Goal: Task Accomplishment & Management: Manage account settings

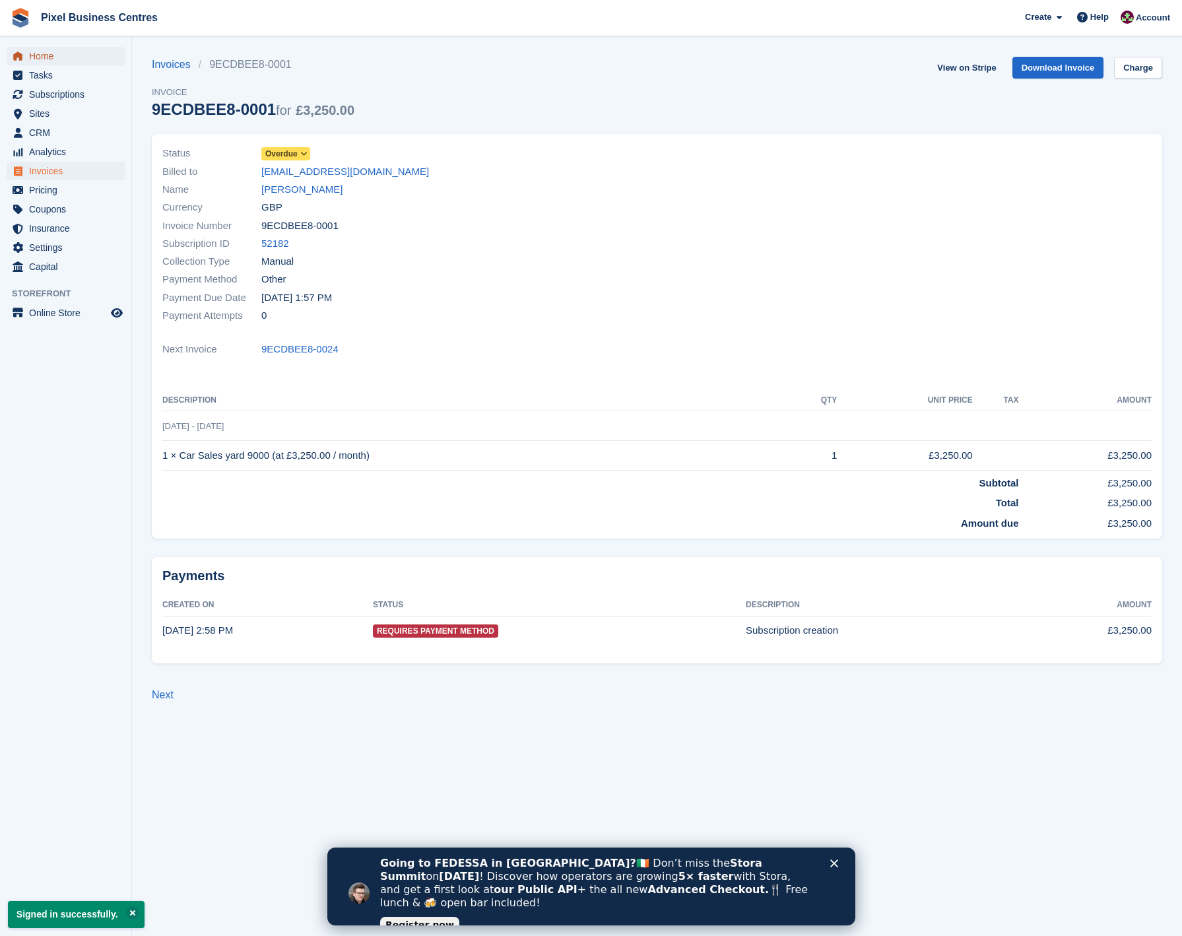
click at [36, 60] on span "Home" at bounding box center [68, 56] width 79 height 18
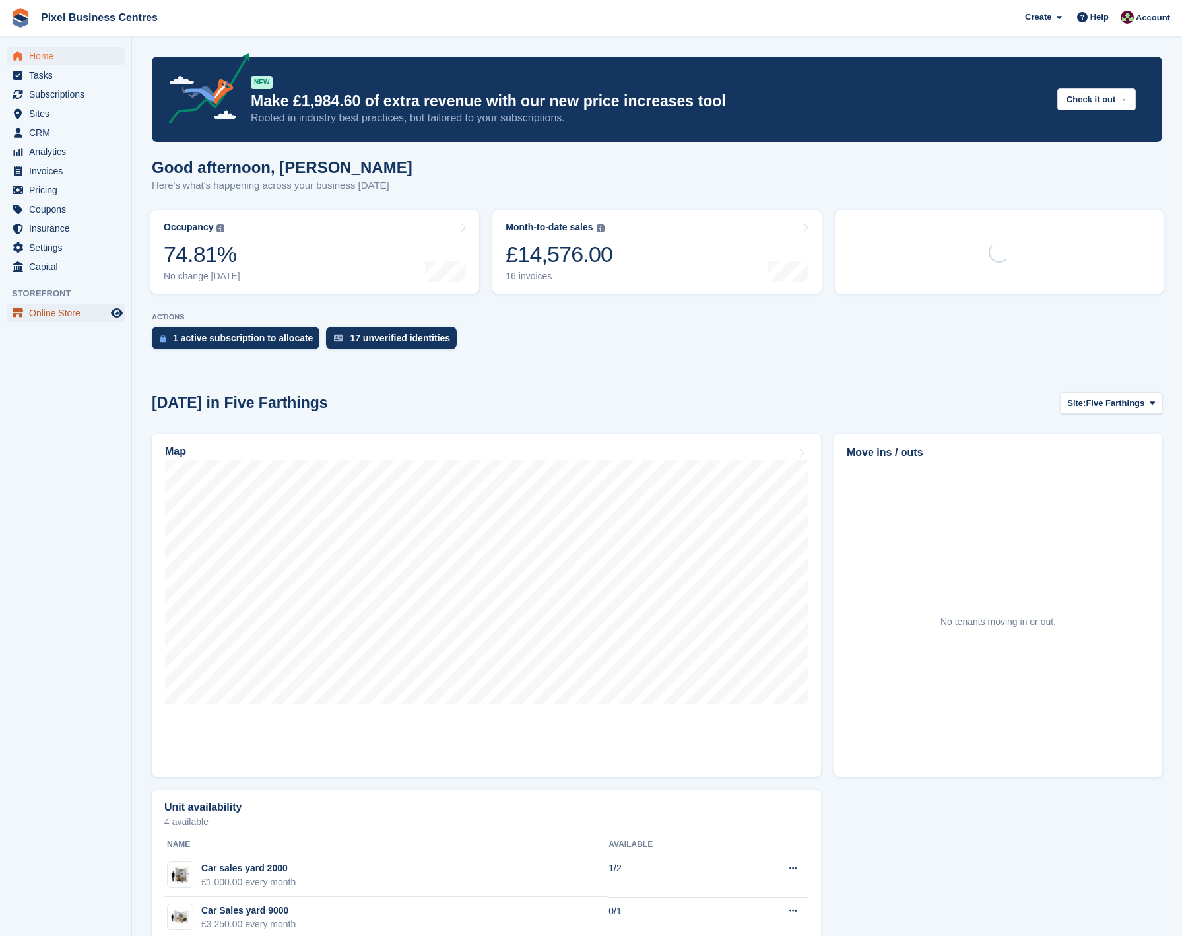
click at [42, 316] on span "Online Store" at bounding box center [68, 313] width 79 height 18
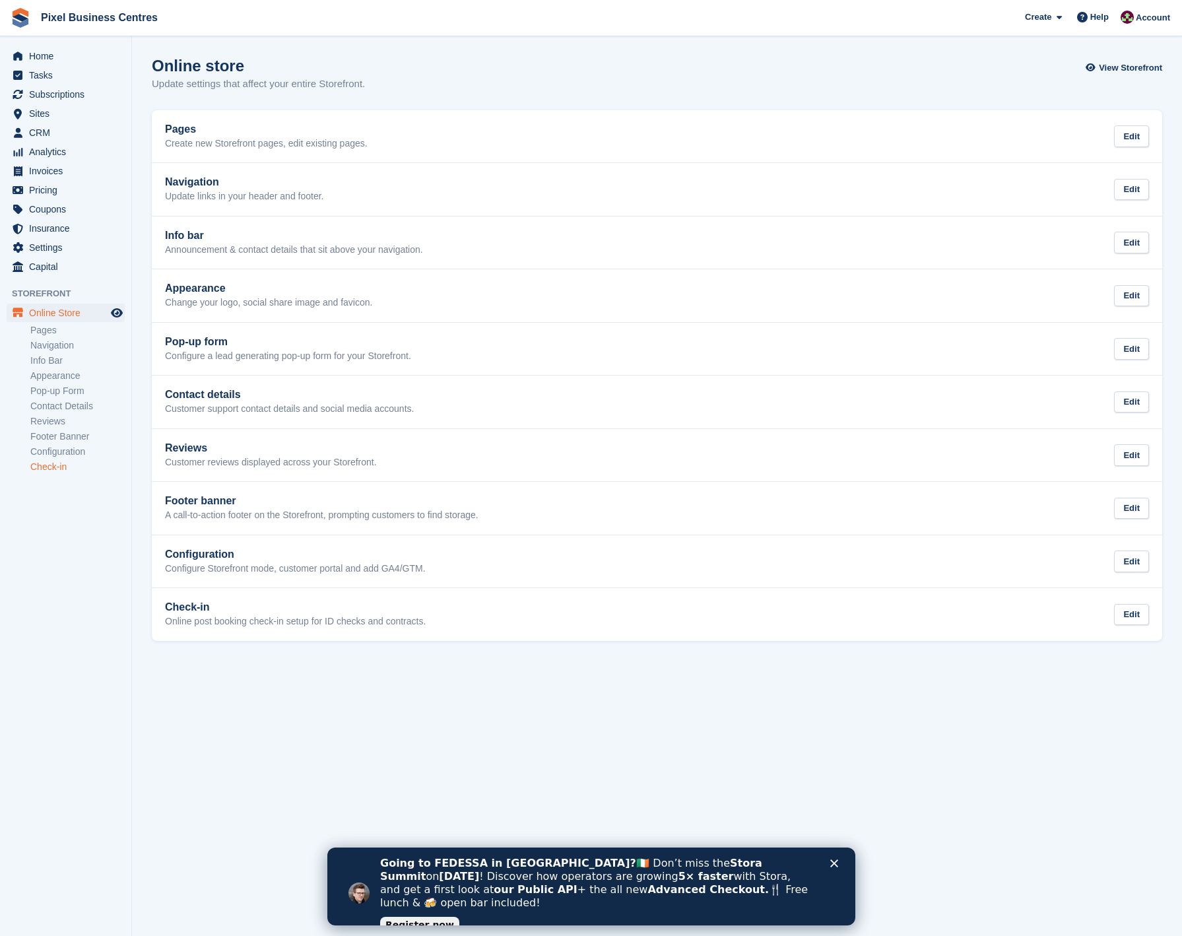
click at [51, 471] on link "Check-in" at bounding box center [77, 467] width 94 height 13
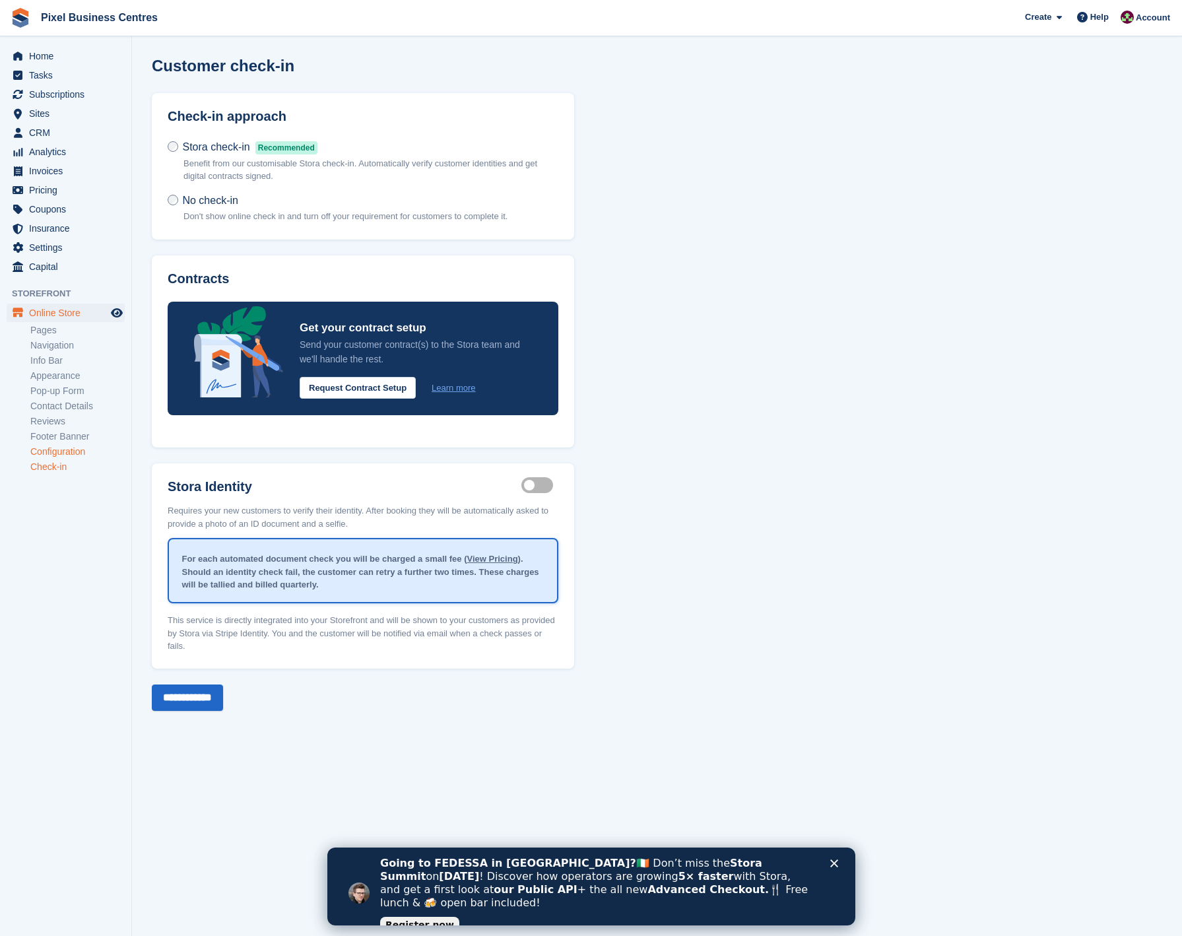
click at [43, 449] on link "Configuration" at bounding box center [77, 452] width 94 height 13
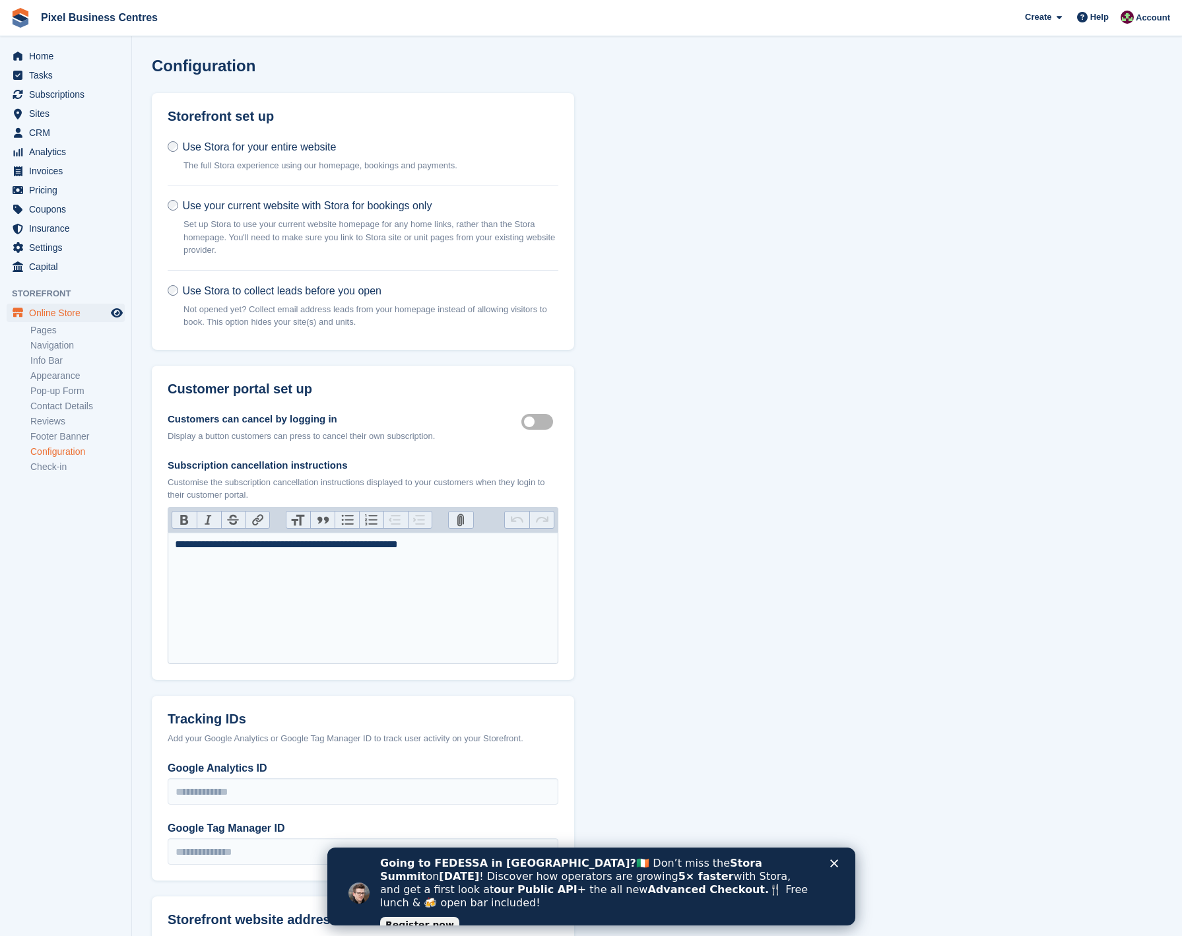
click at [273, 150] on span "Use Stora for your entire website" at bounding box center [259, 146] width 154 height 11
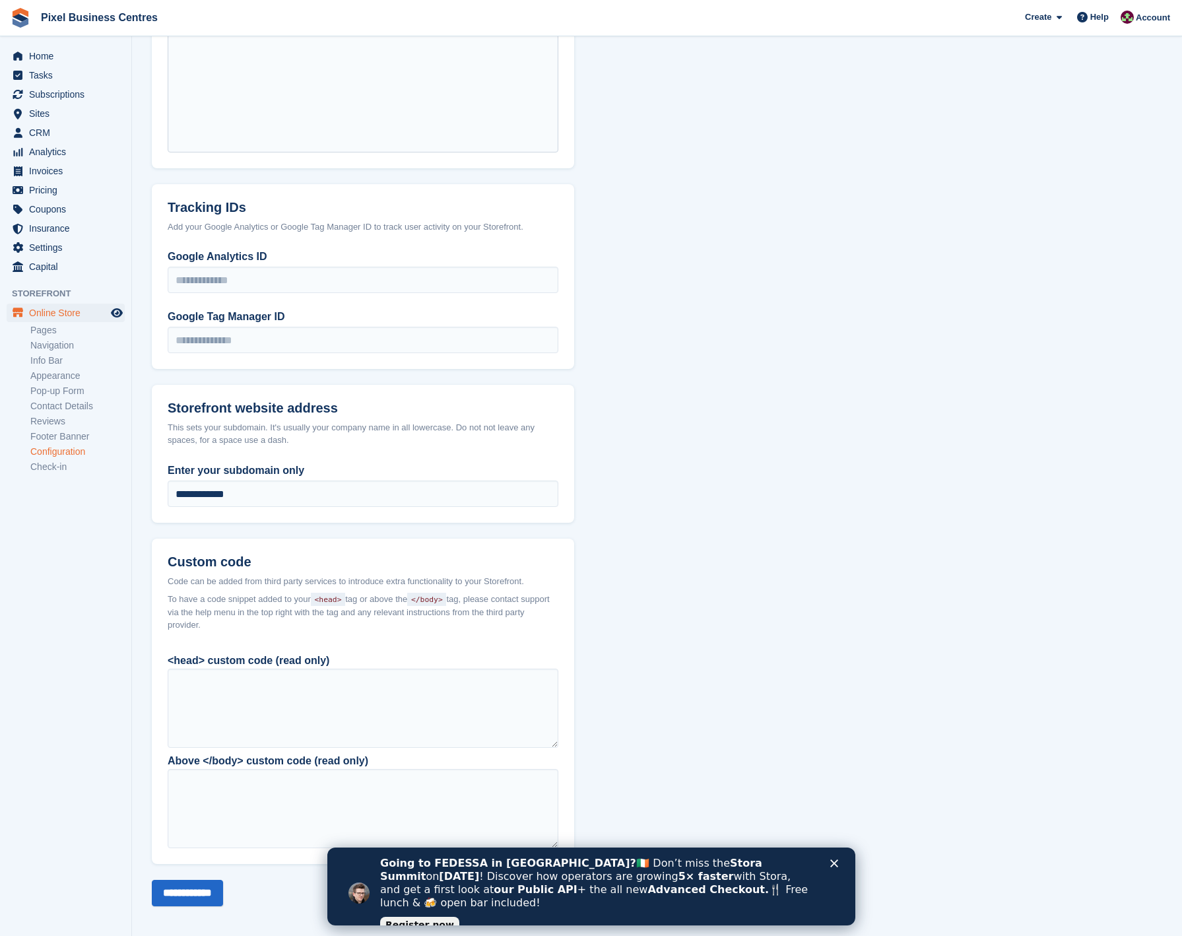
scroll to position [515, 0]
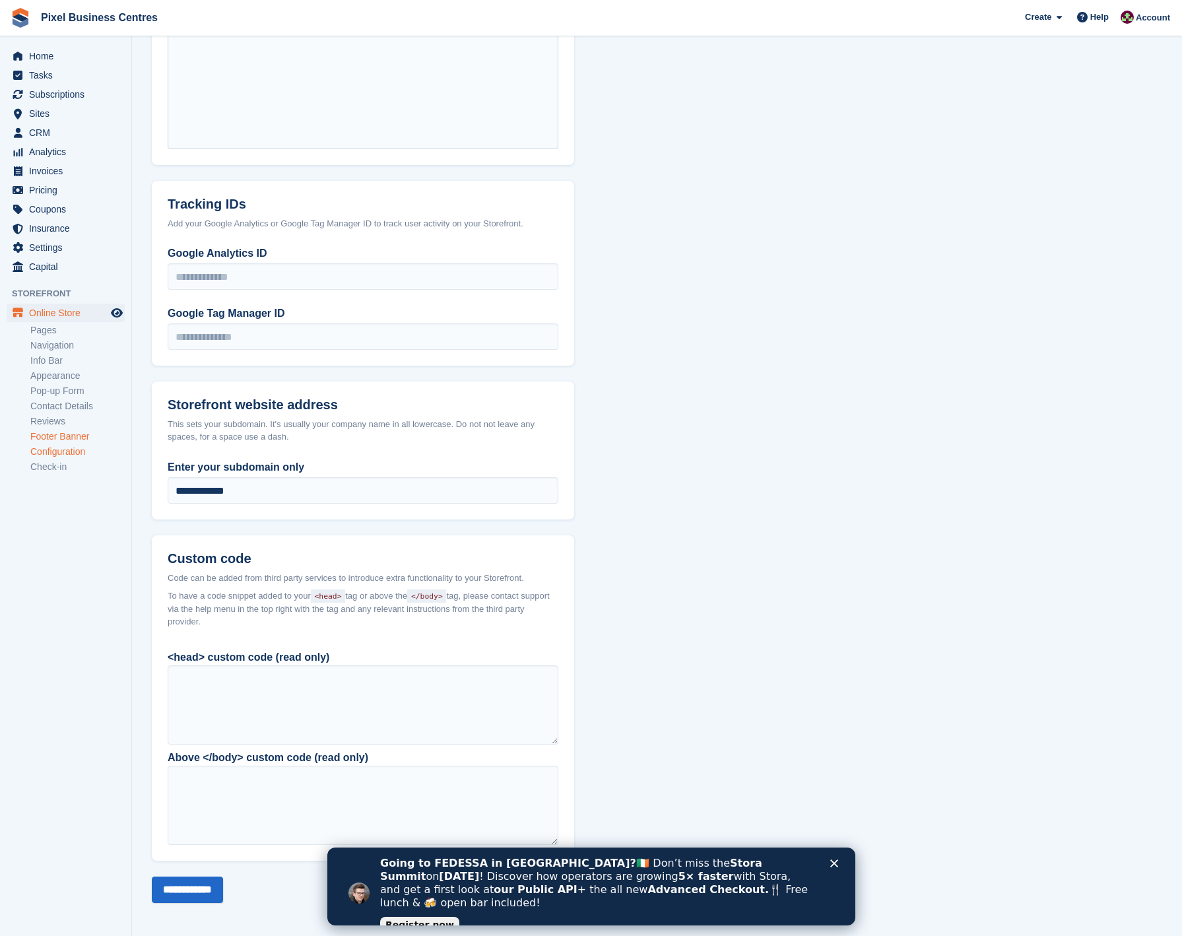
click at [42, 439] on link "Footer Banner" at bounding box center [77, 436] width 94 height 13
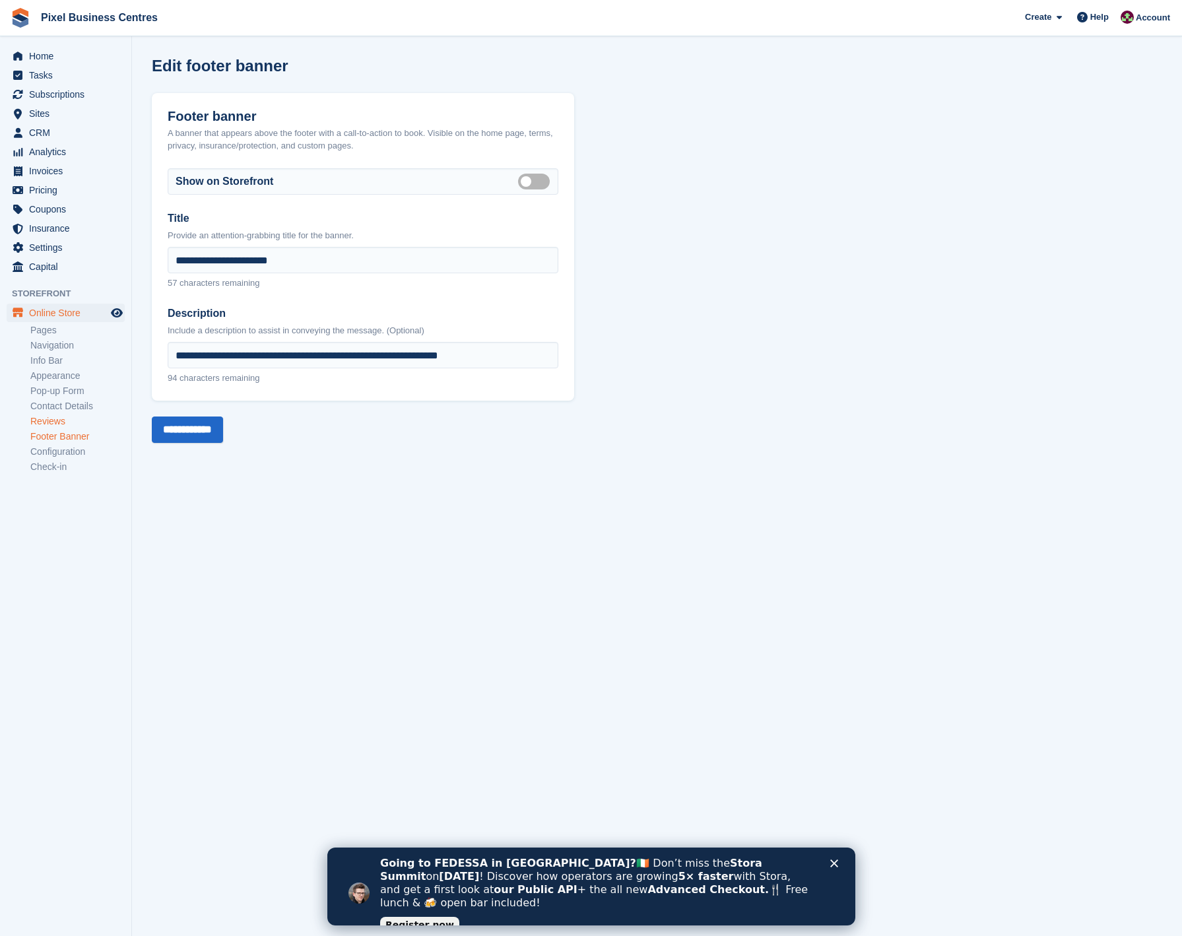
click at [40, 421] on link "Reviews" at bounding box center [77, 421] width 94 height 13
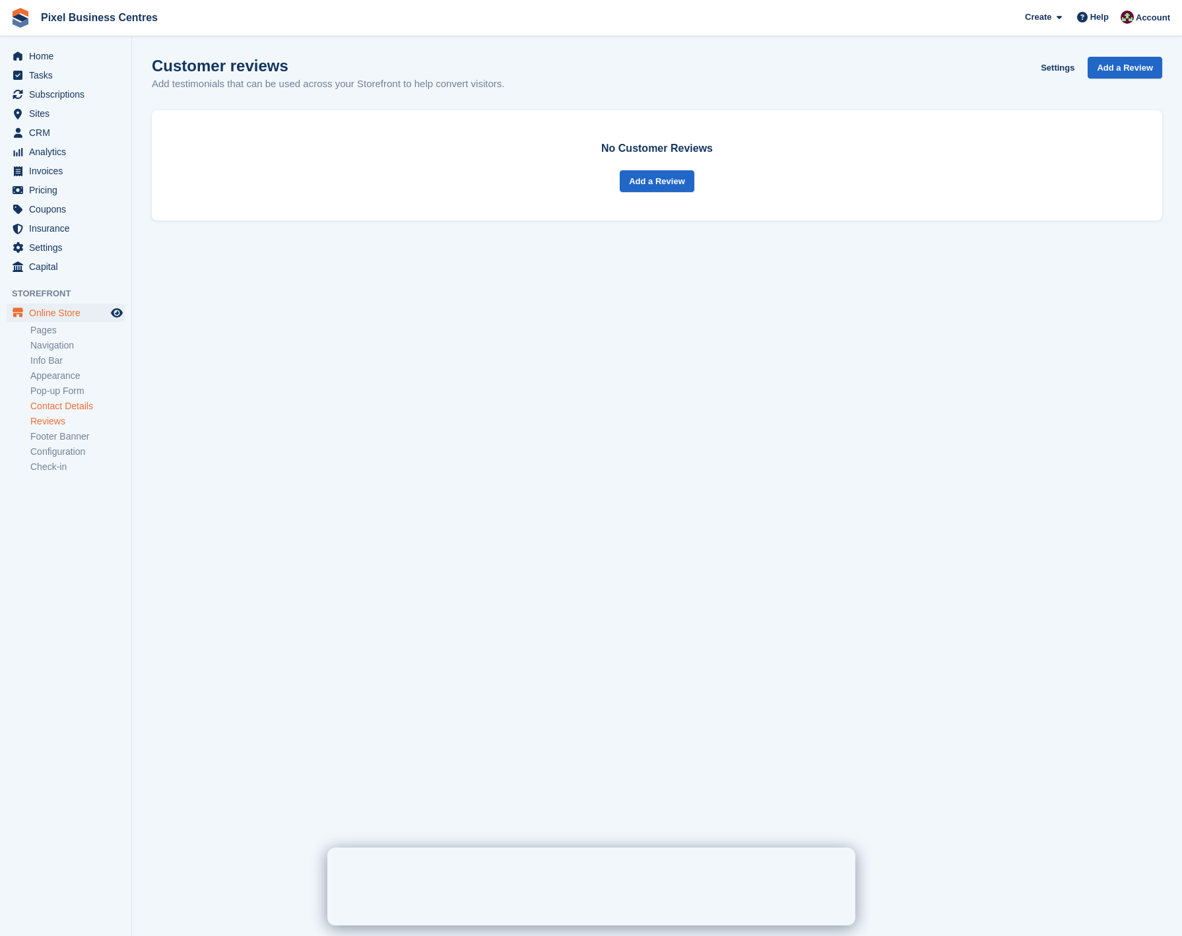
click at [43, 405] on link "Contact Details" at bounding box center [77, 406] width 94 height 13
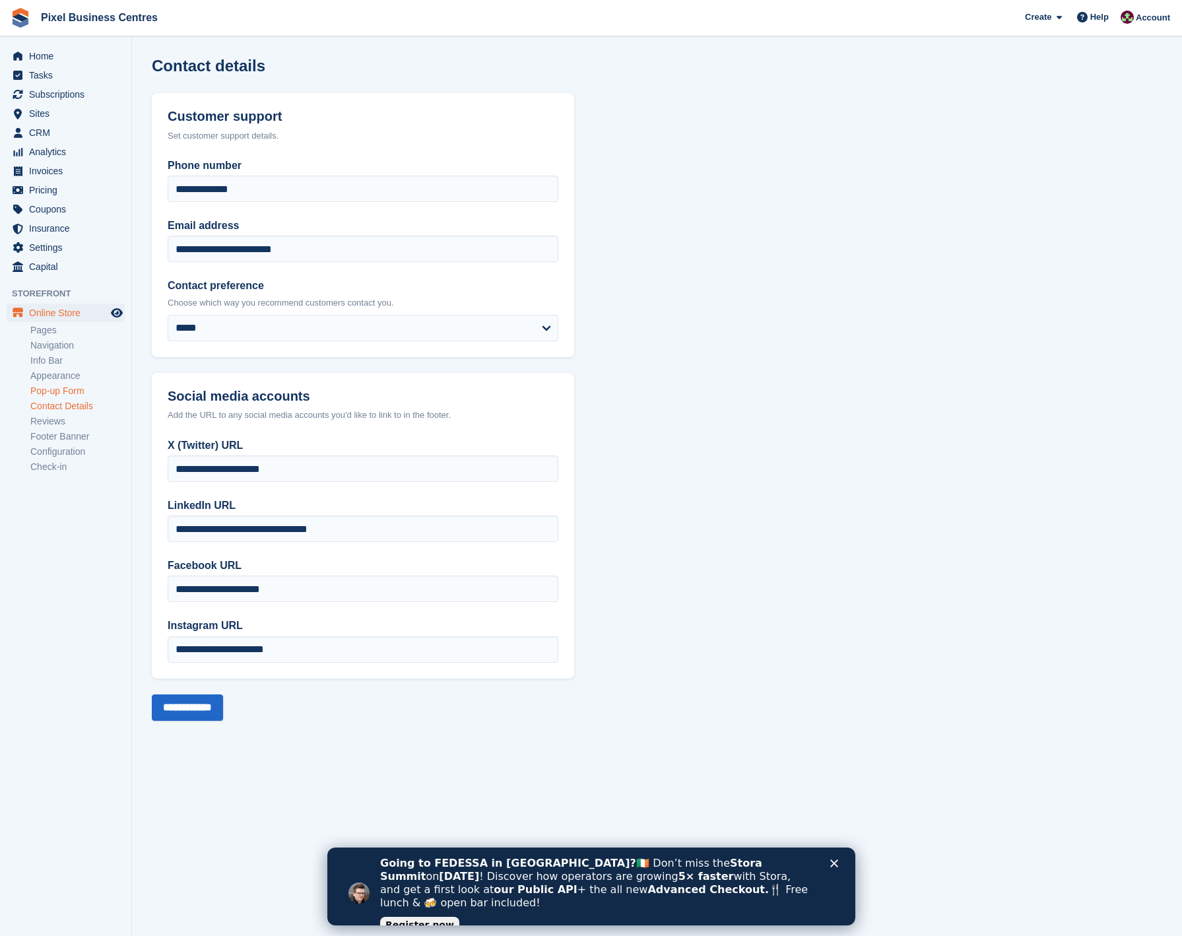
click at [42, 388] on link "Pop-up Form" at bounding box center [77, 391] width 94 height 13
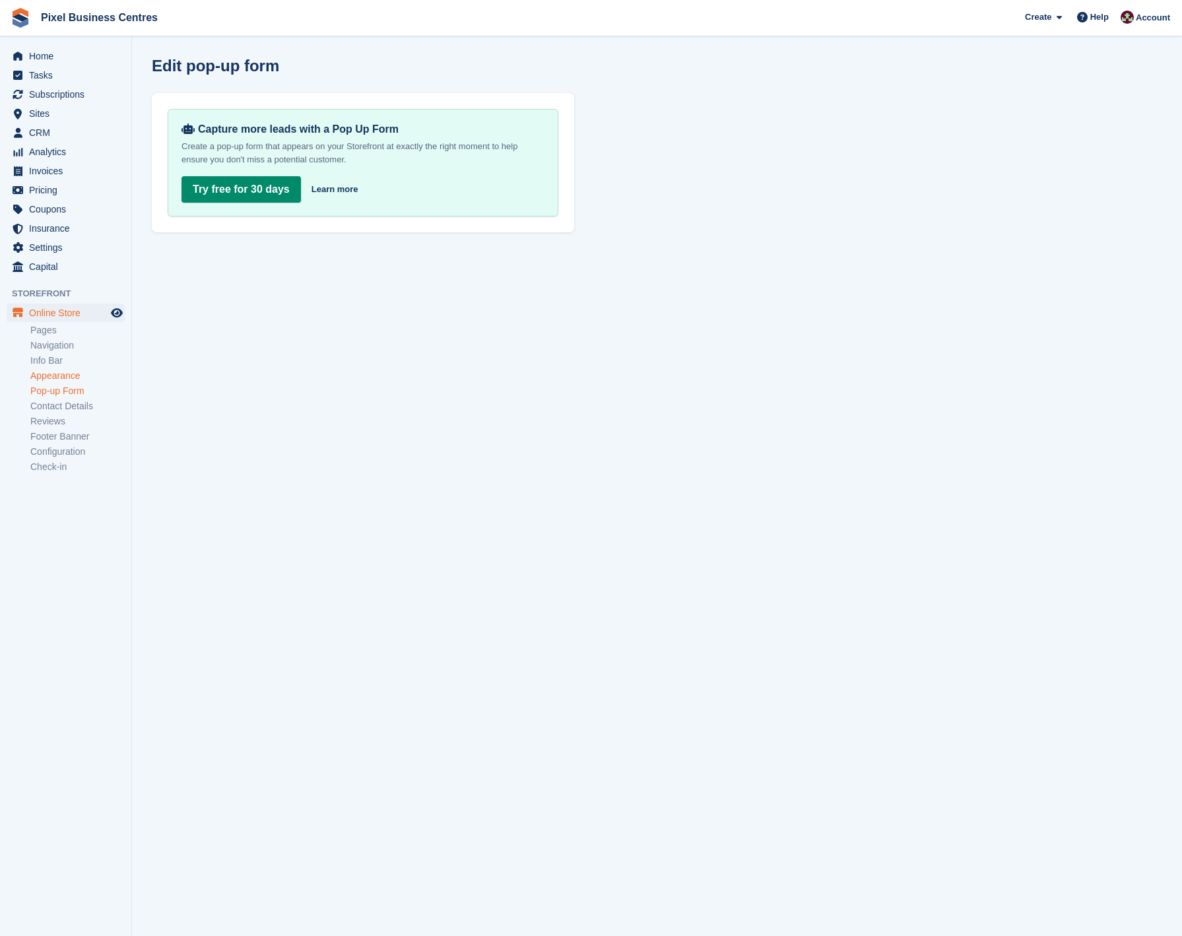
click at [43, 378] on link "Appearance" at bounding box center [77, 376] width 94 height 13
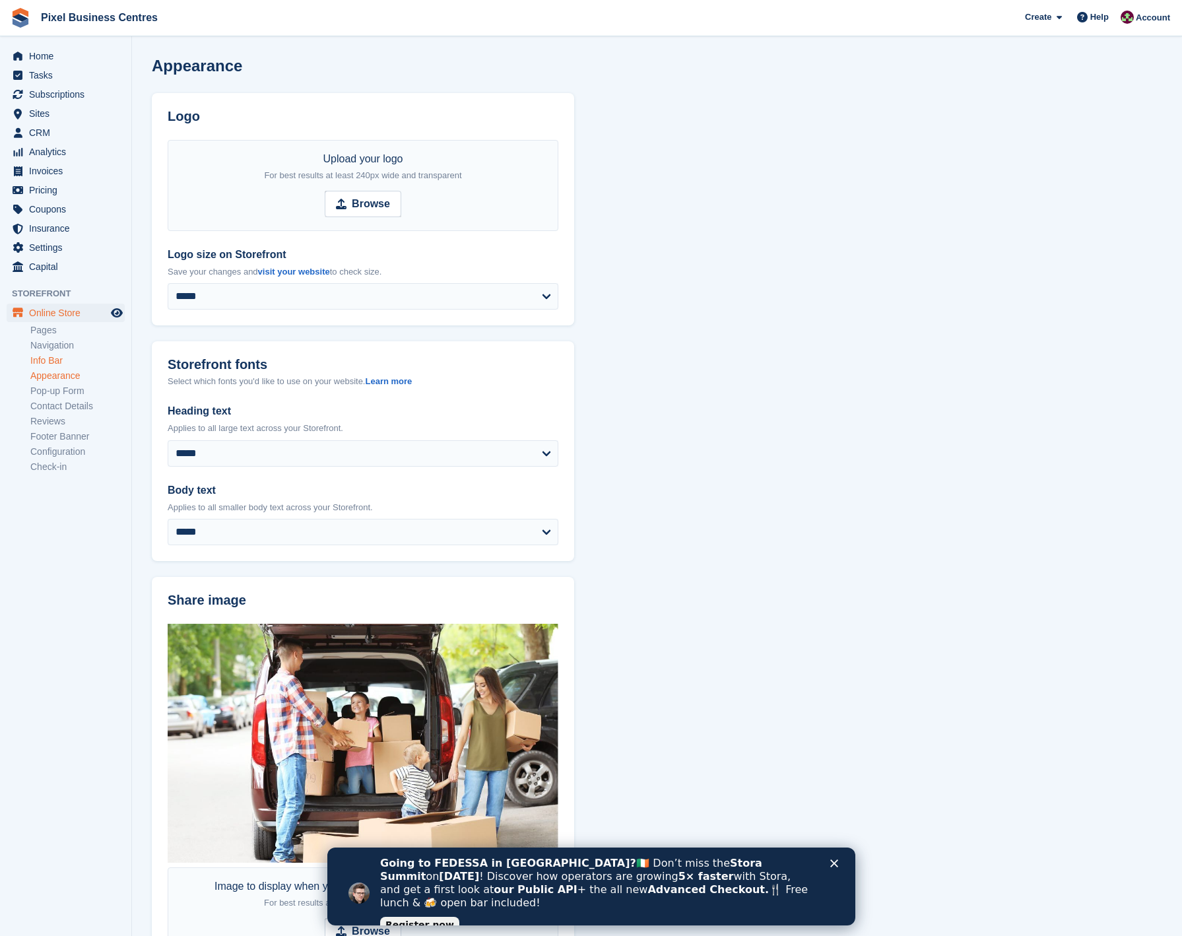
click at [55, 357] on link "Info Bar" at bounding box center [77, 361] width 94 height 13
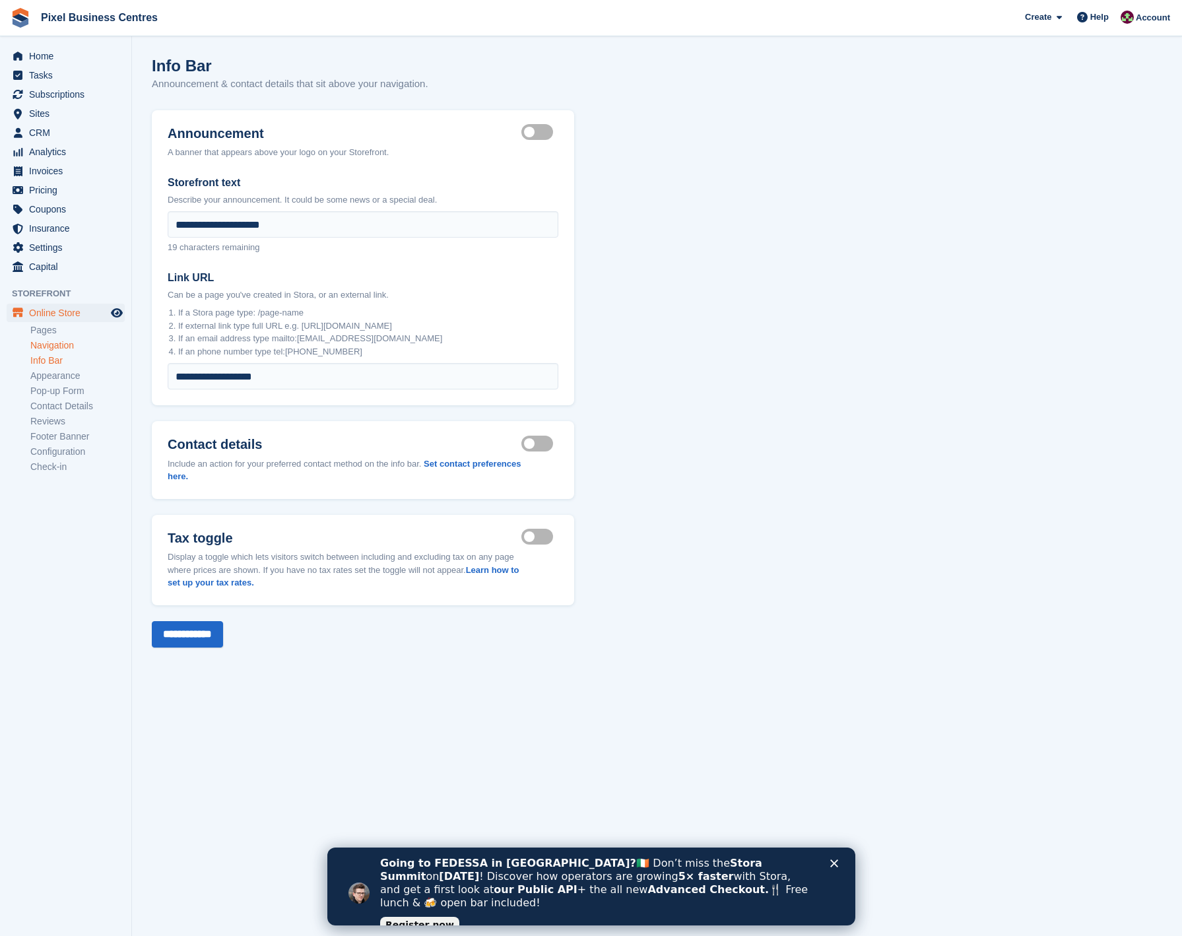
click at [49, 346] on link "Navigation" at bounding box center [77, 345] width 94 height 13
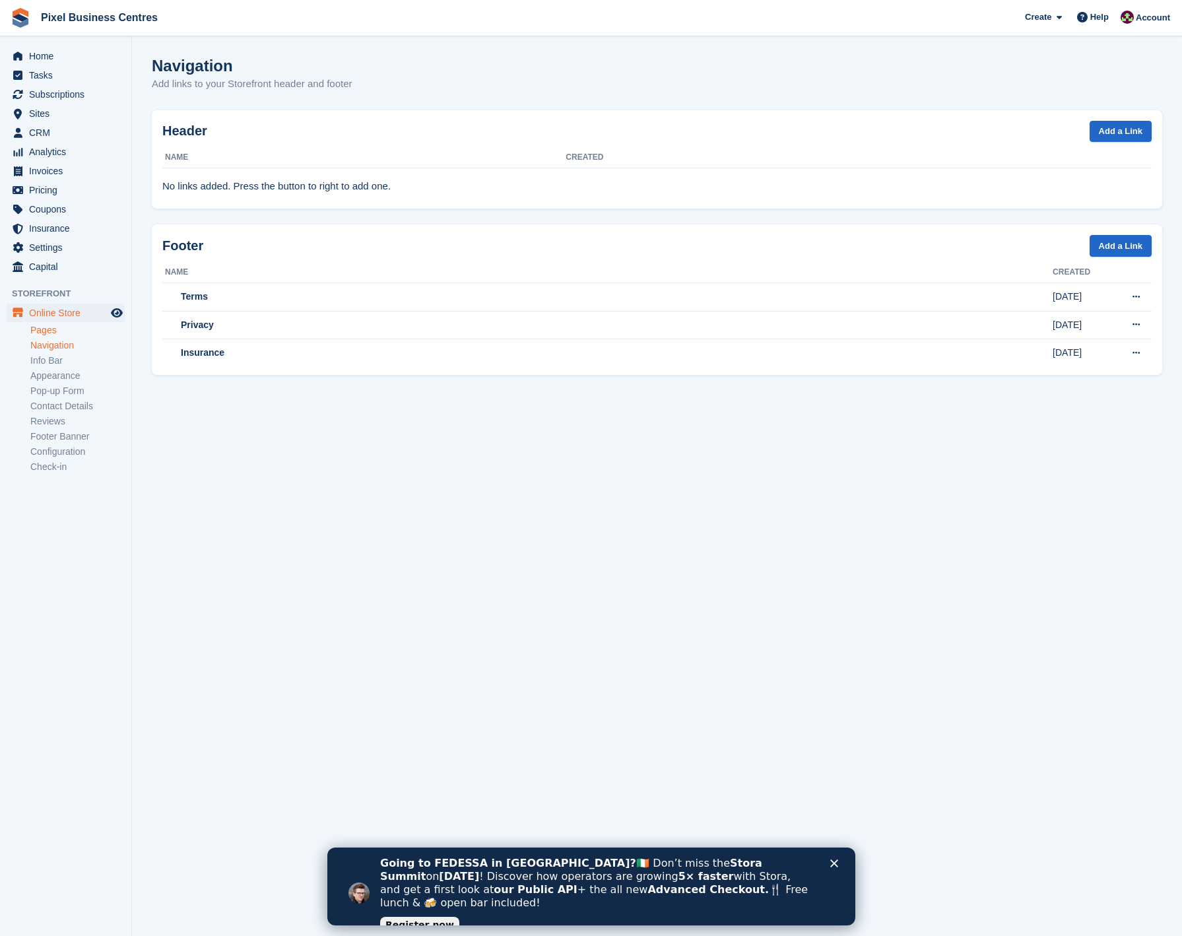
click at [47, 331] on link "Pages" at bounding box center [77, 330] width 94 height 13
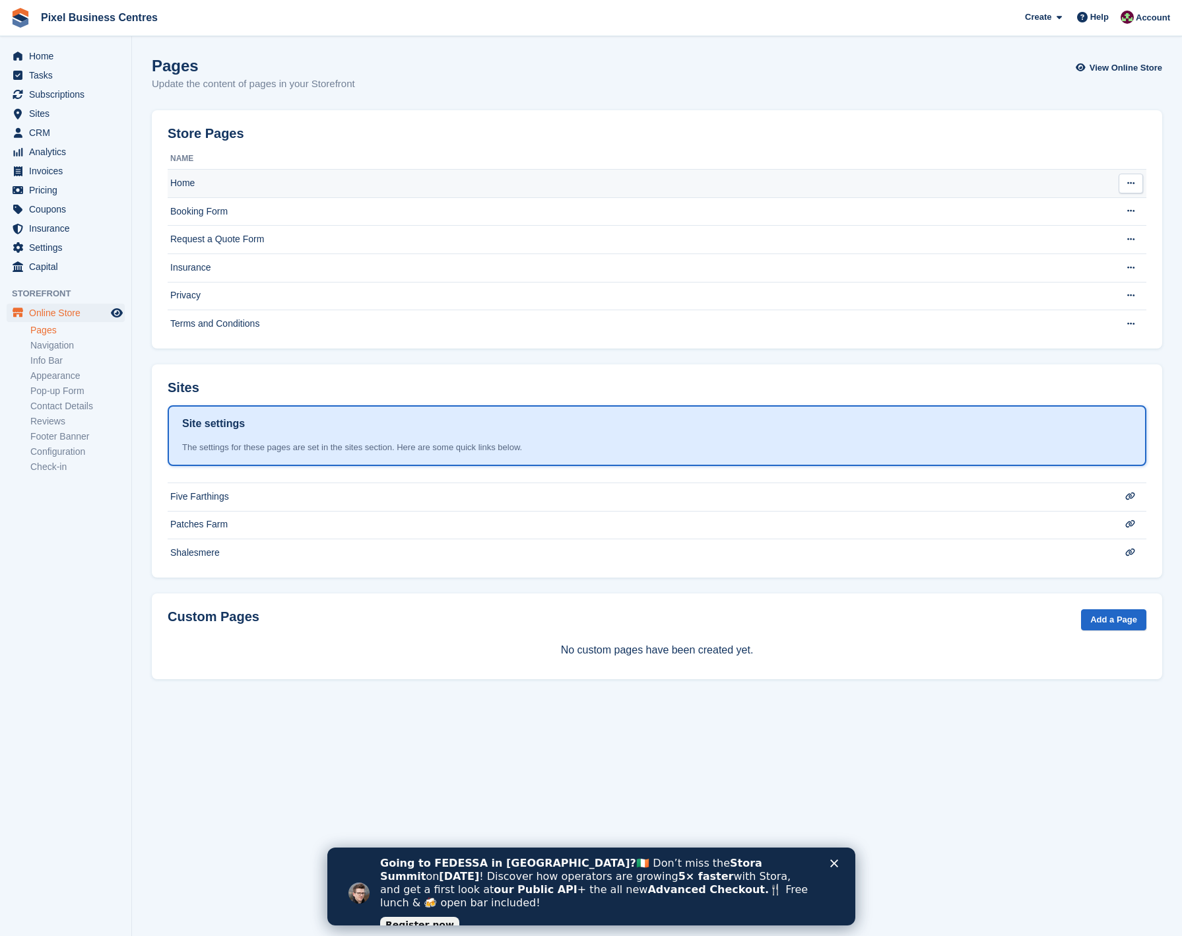
click at [189, 179] on td "Home" at bounding box center [633, 184] width 930 height 28
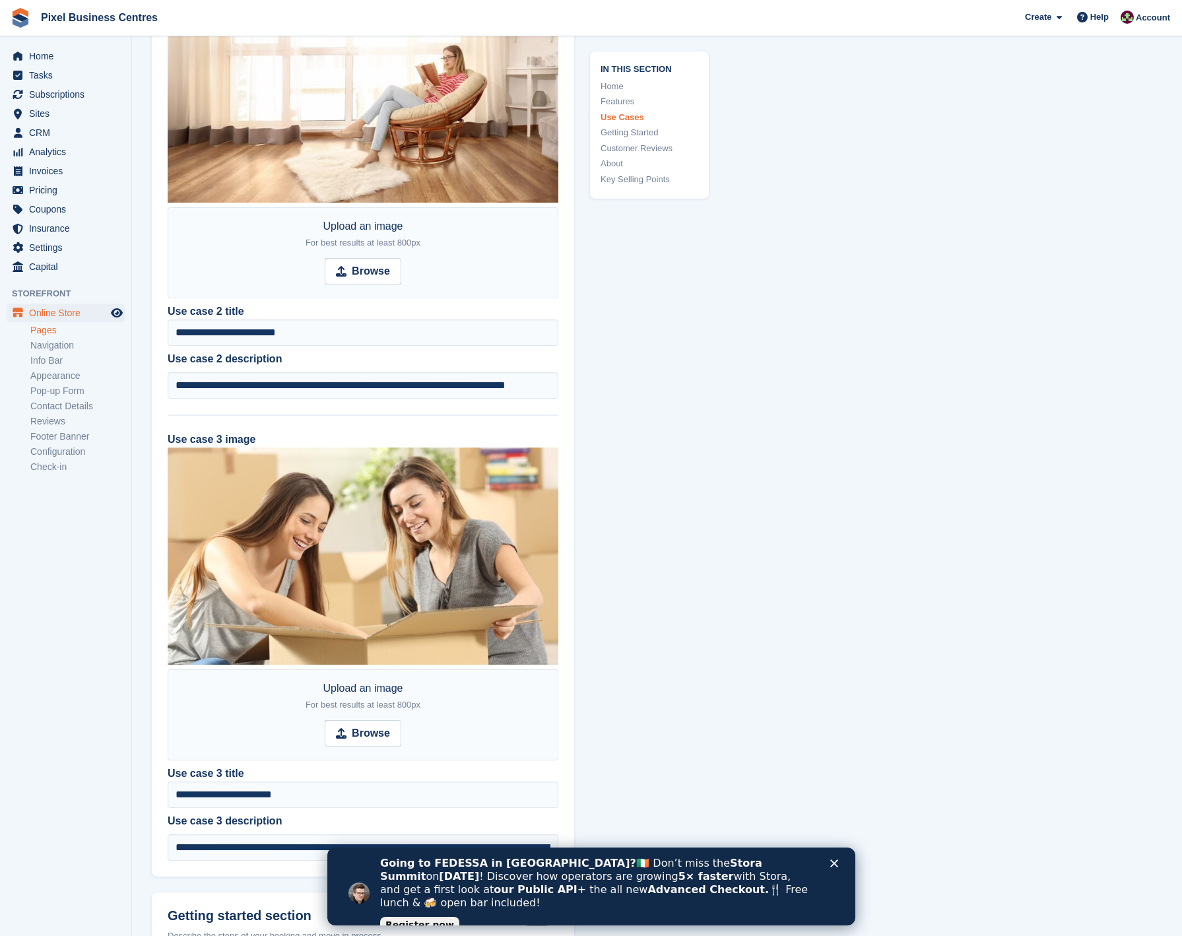
scroll to position [2475, 0]
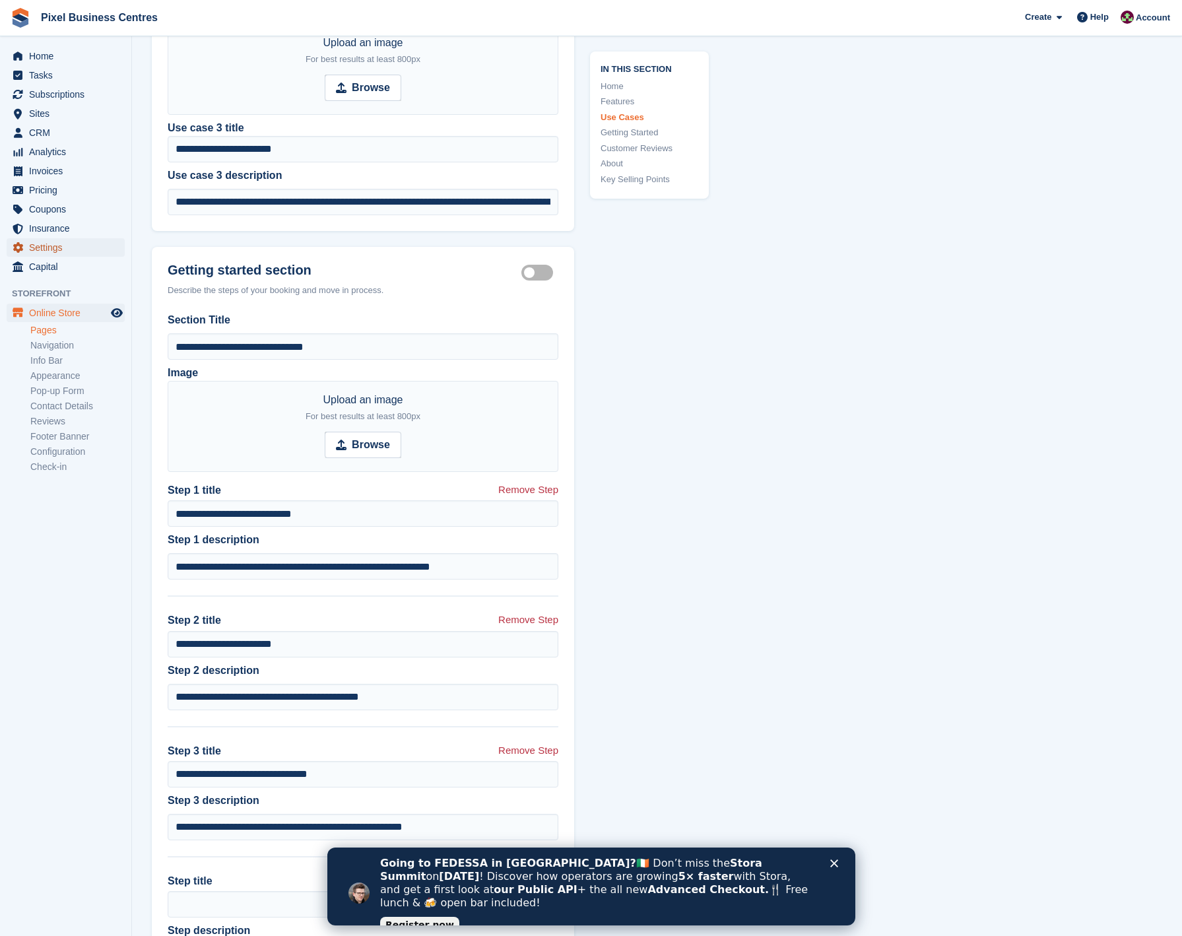
click at [46, 250] on span "Settings" at bounding box center [68, 247] width 79 height 18
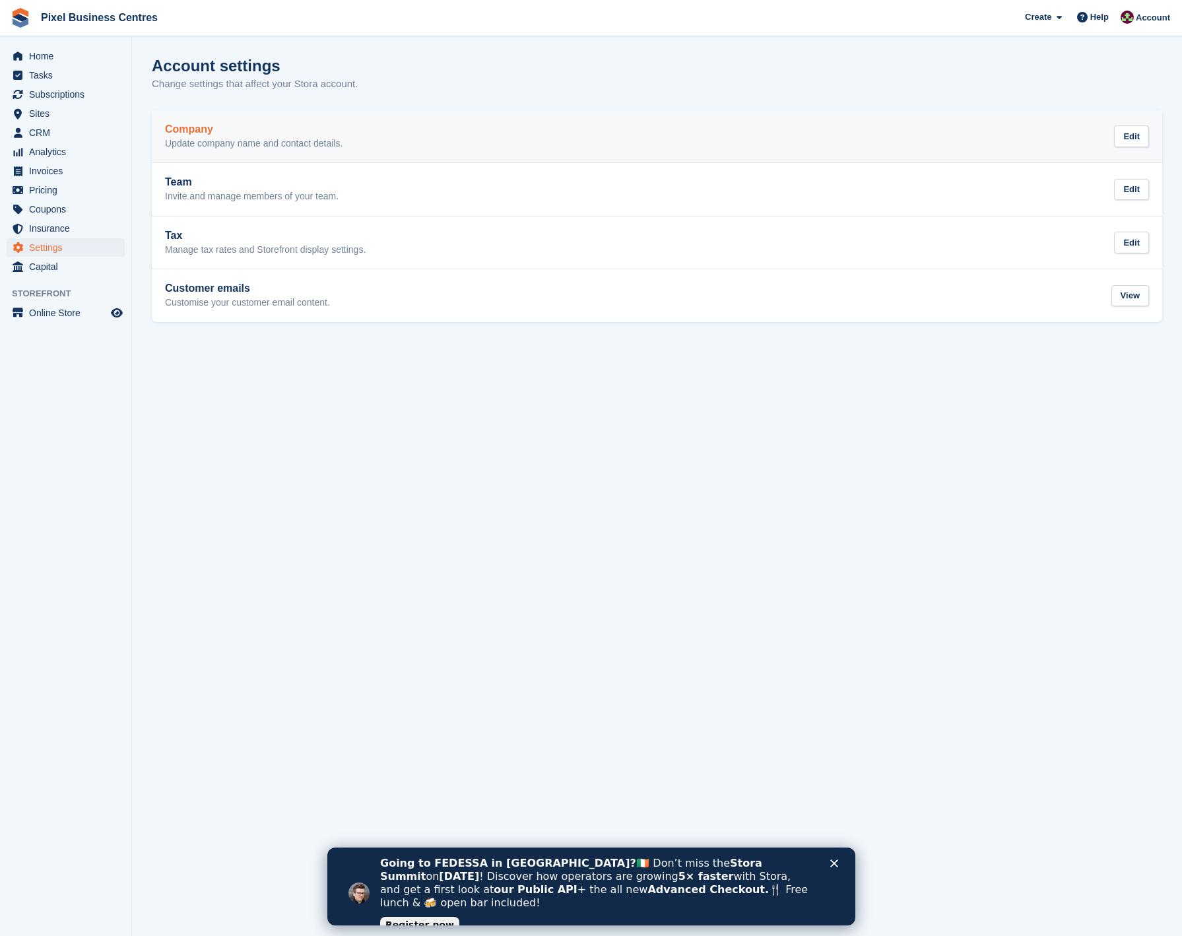
click at [209, 131] on h2 "Company" at bounding box center [254, 129] width 178 height 12
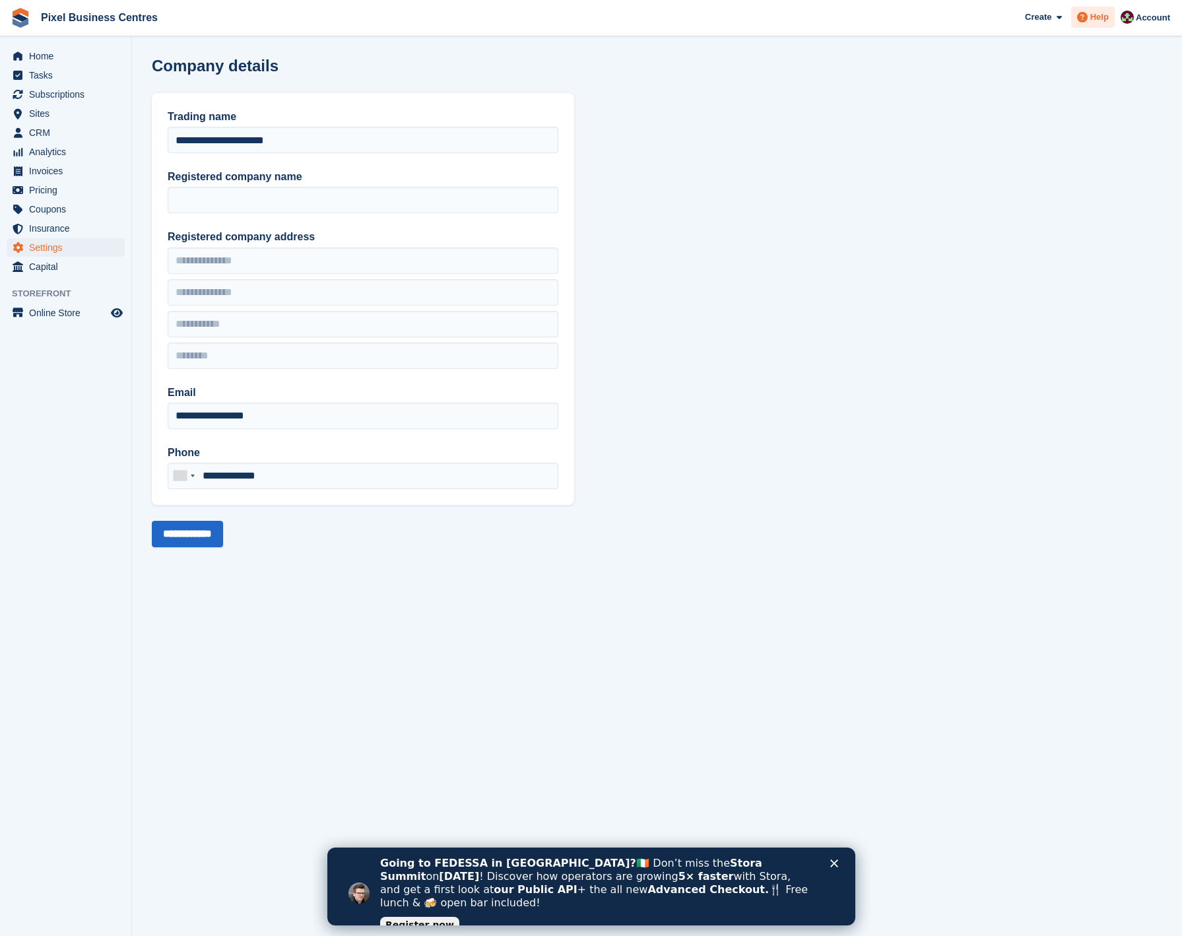
click at [1079, 17] on icon at bounding box center [1082, 17] width 11 height 11
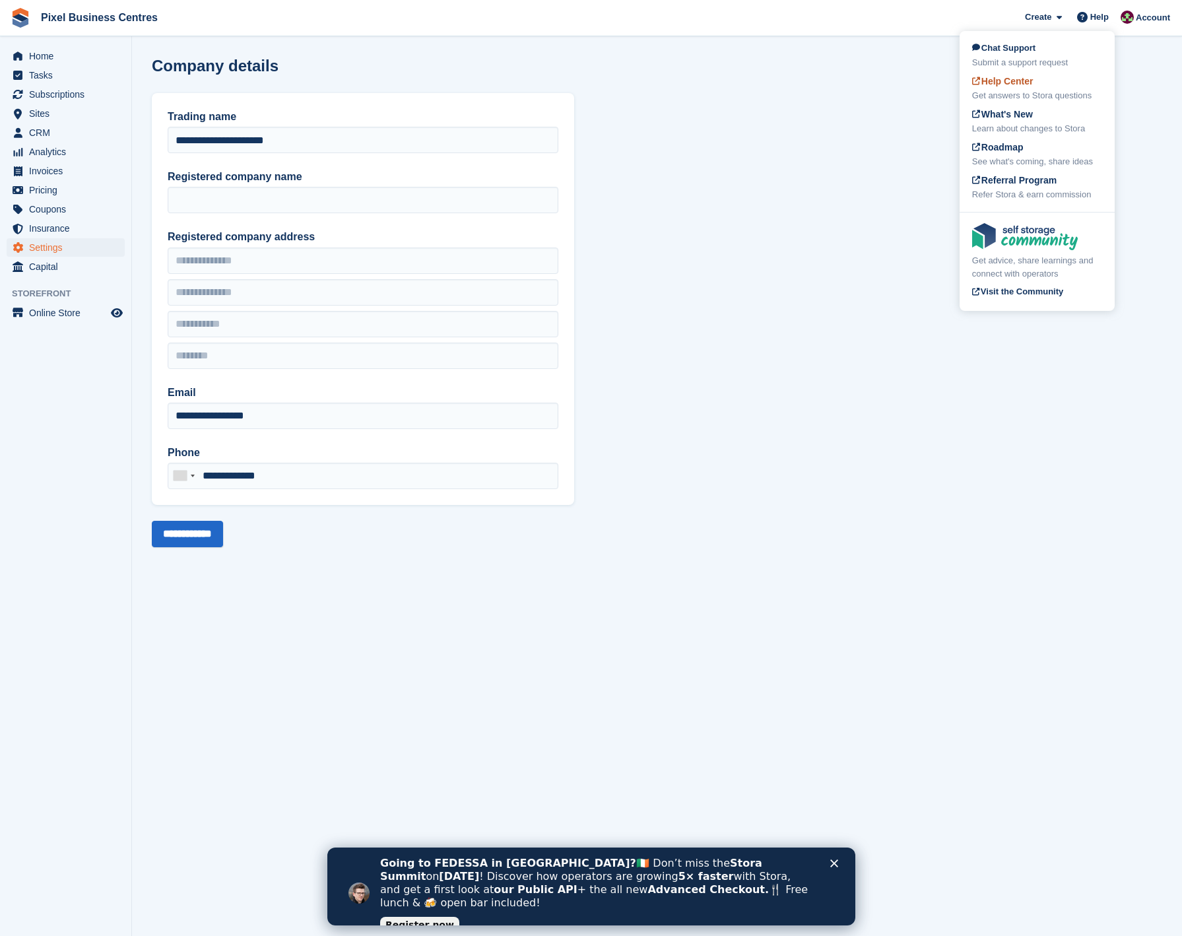
click at [1008, 85] on span "Help Center" at bounding box center [1002, 81] width 61 height 11
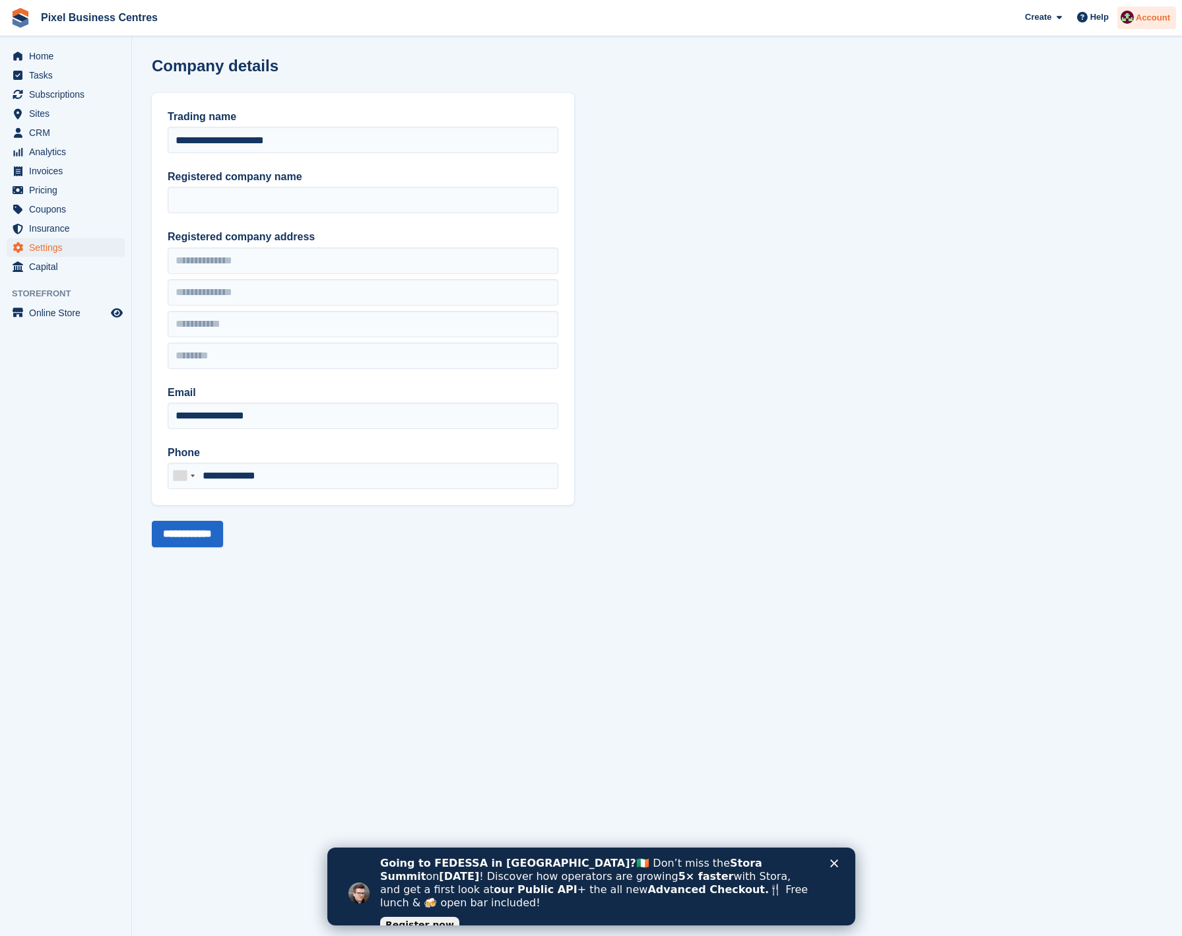
click at [1159, 19] on span "Account" at bounding box center [1153, 17] width 34 height 13
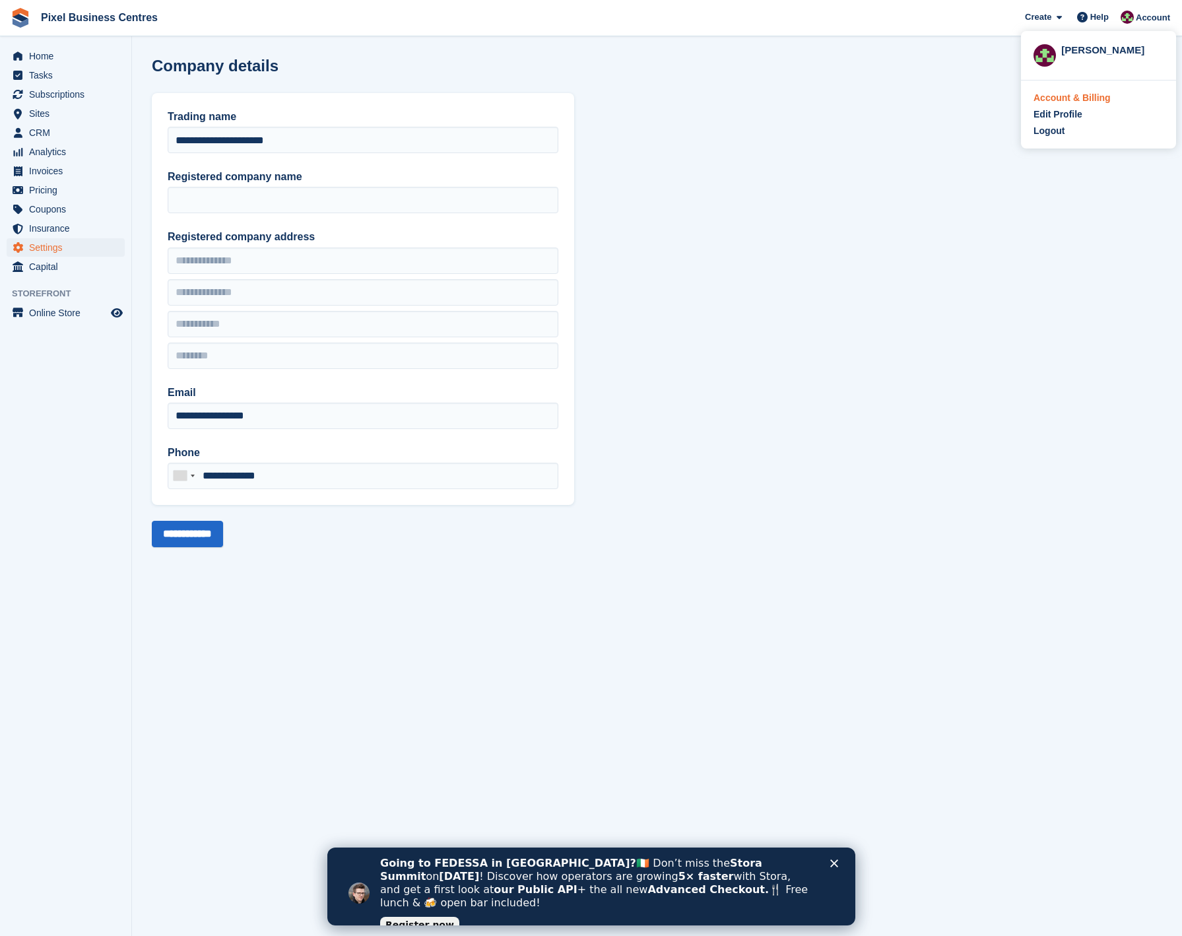
click at [1091, 96] on div "Account & Billing" at bounding box center [1072, 98] width 77 height 14
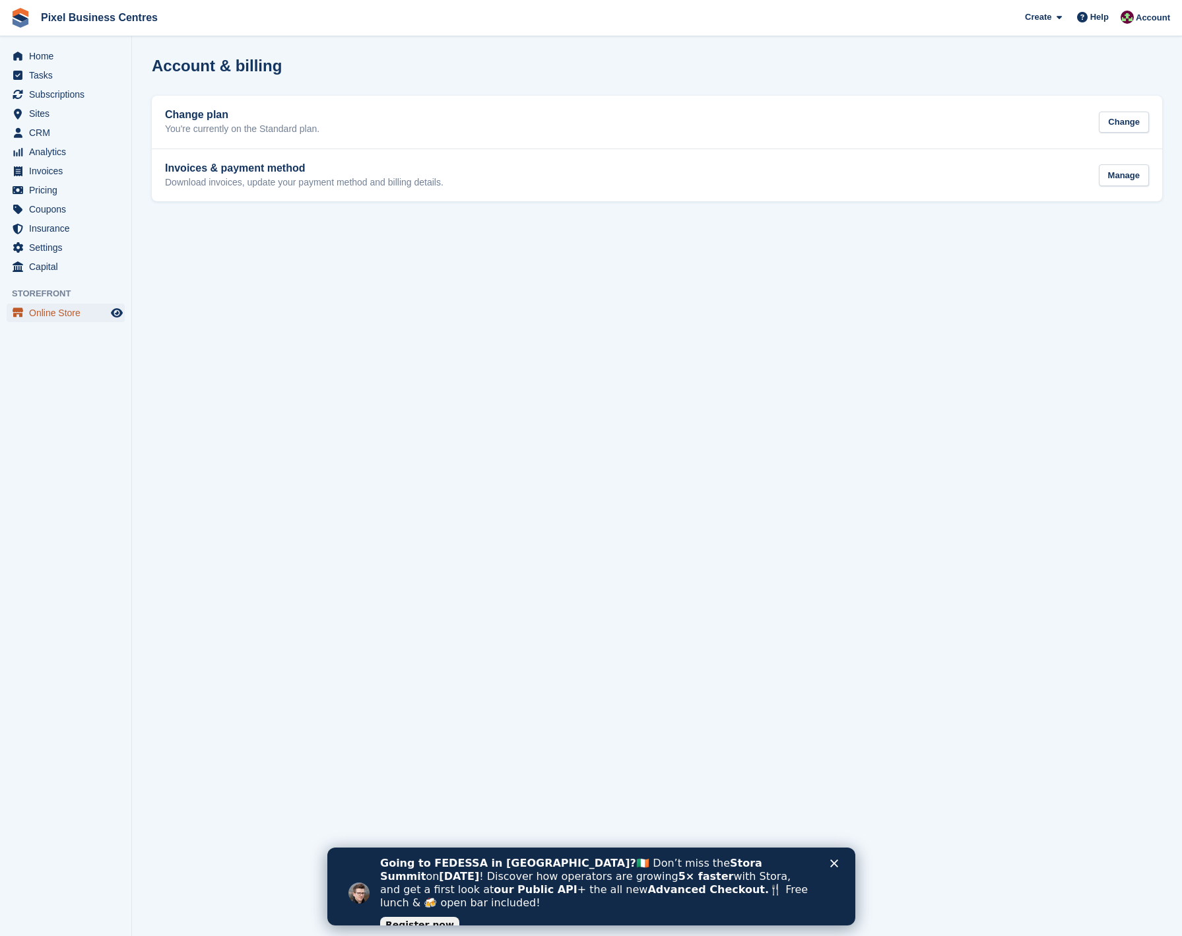
click at [59, 310] on span "Online Store" at bounding box center [68, 313] width 79 height 18
